Goal: Information Seeking & Learning: Find contact information

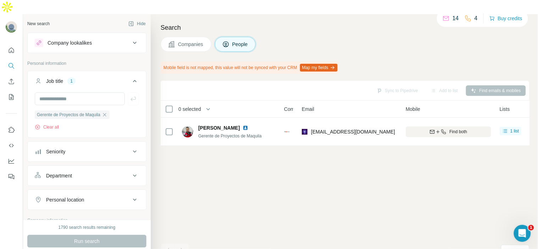
click at [438, 146] on div "Sync to Pipedrive Add to list Find emails & mobiles 0 selected People Company E…" at bounding box center [345, 172] width 369 height 183
click at [107, 112] on icon "button" at bounding box center [105, 115] width 6 height 6
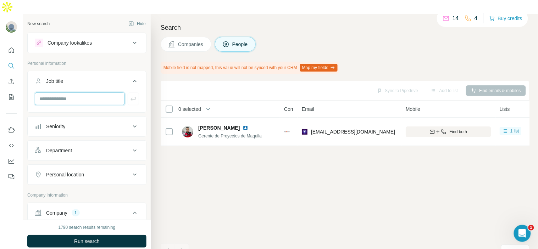
click at [104, 93] on input "text" at bounding box center [80, 99] width 90 height 13
type input "*******"
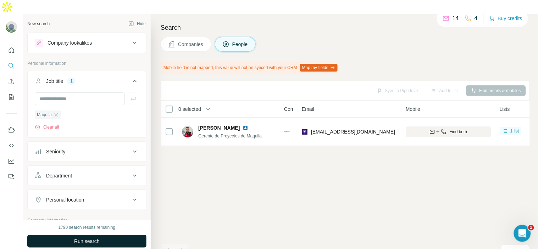
click at [55, 235] on button "Run search" at bounding box center [86, 241] width 119 height 13
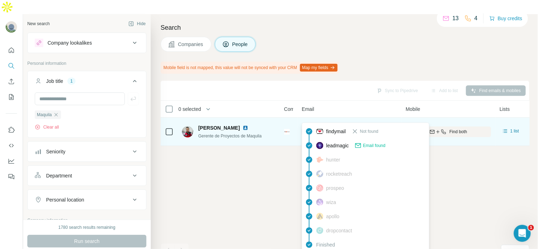
drag, startPoint x: 377, startPoint y: 118, endPoint x: 312, endPoint y: 119, distance: 64.9
click at [312, 122] on div "[EMAIL_ADDRESS][DOMAIN_NAME]" at bounding box center [349, 131] width 95 height 19
copy span "[EMAIL_ADDRESS][DOMAIN_NAME]"
